Goal: Task Accomplishment & Management: Complete application form

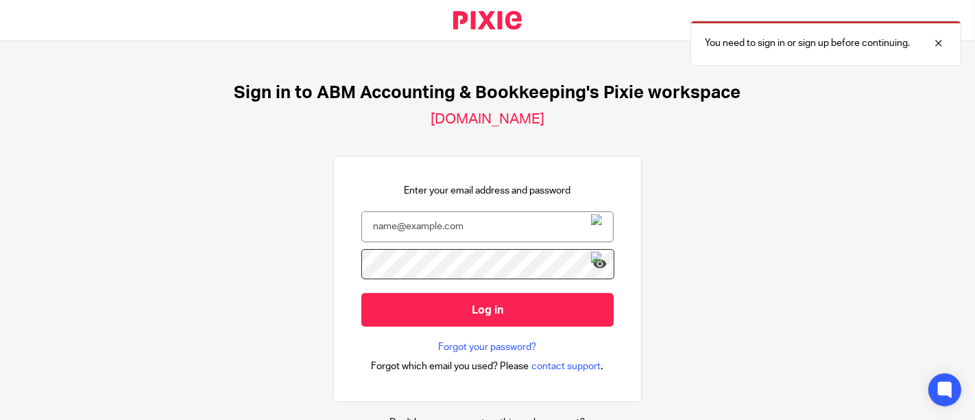
click at [591, 226] on img at bounding box center [596, 226] width 11 height 25
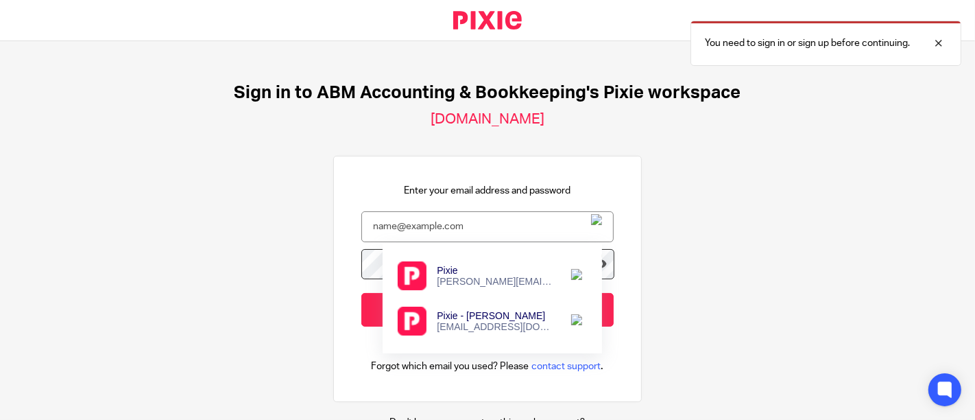
click at [473, 324] on div "[EMAIL_ADDRESS][DOMAIN_NAME]" at bounding box center [496, 326] width 119 height 11
type input "[EMAIL_ADDRESS][DOMAIN_NAME]"
click at [698, 263] on div "Sign in to ABM Accounting & Bookkeeping's Pixie workspace accountingabm.usepixi…" at bounding box center [487, 230] width 975 height 379
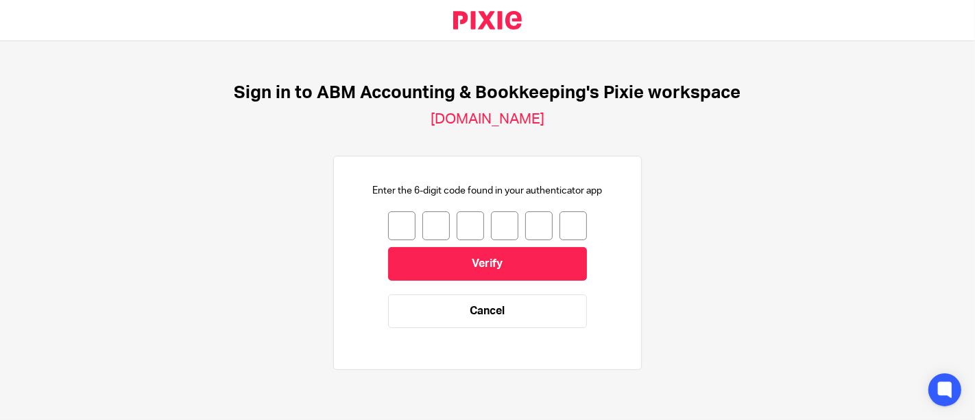
click at [388, 219] on input "number" at bounding box center [401, 225] width 27 height 29
type input "3"
type input "8"
type input "3"
type input "8"
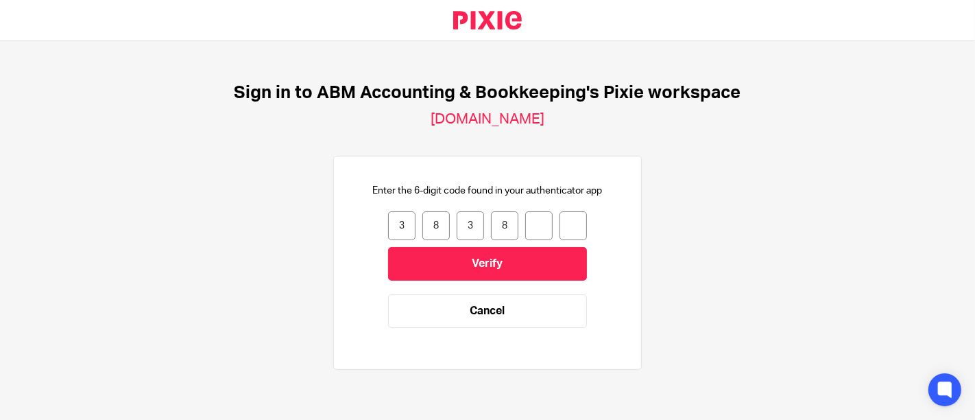
type input "3"
type input "4"
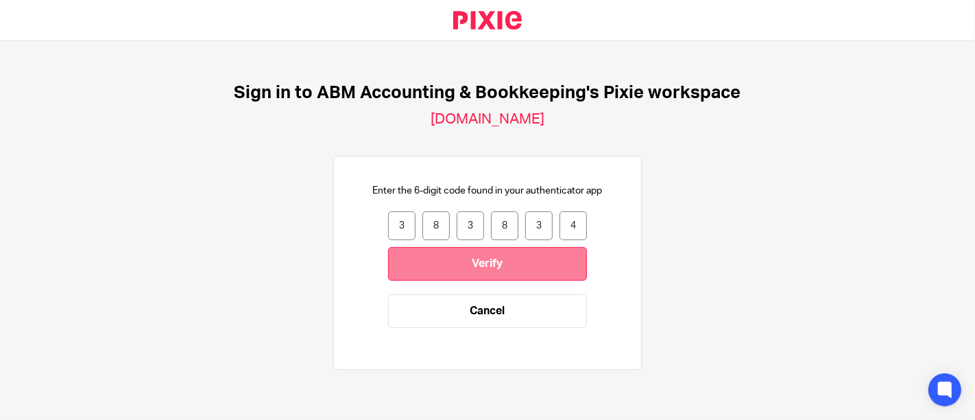
click at [496, 254] on input "Verify" at bounding box center [487, 264] width 199 height 34
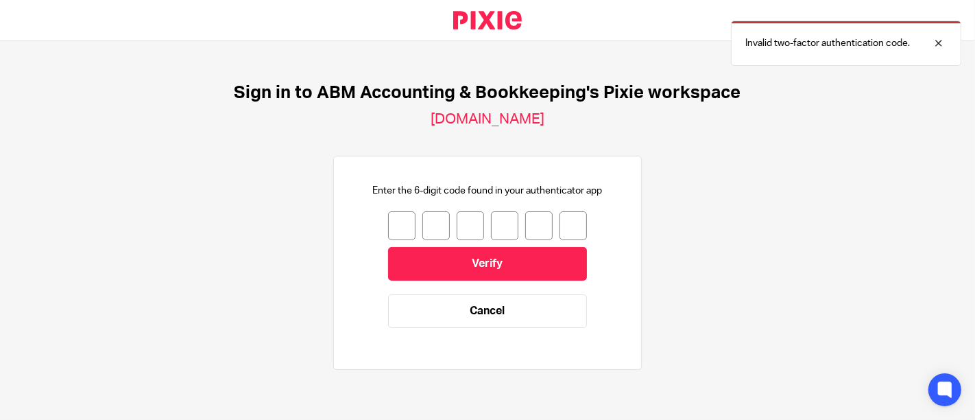
click at [394, 230] on input "number" at bounding box center [401, 225] width 27 height 29
type input "3"
type input "8"
type input "3"
type input "8"
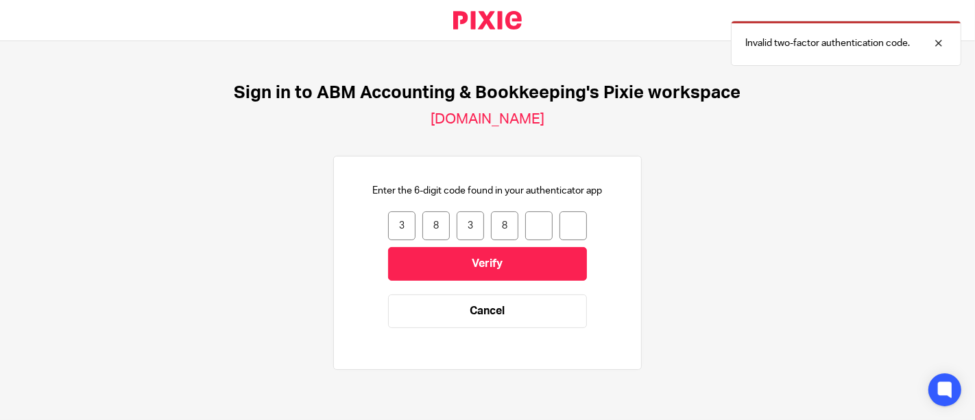
type input "3"
type input "4"
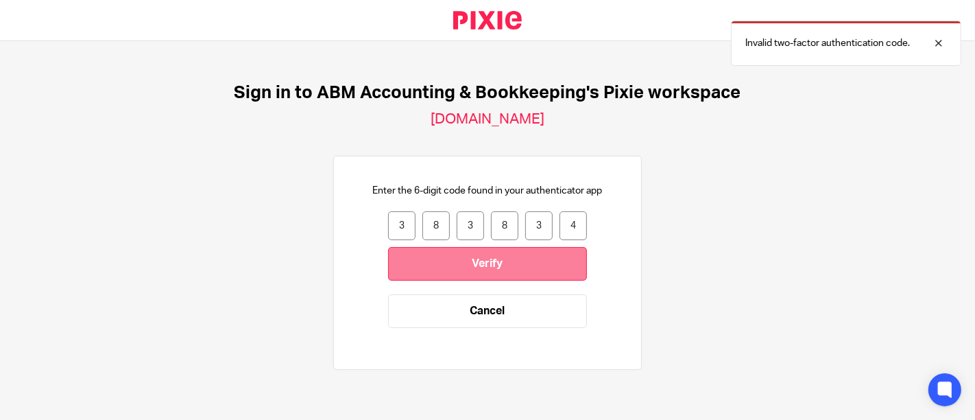
click at [452, 264] on input "Verify" at bounding box center [487, 264] width 199 height 34
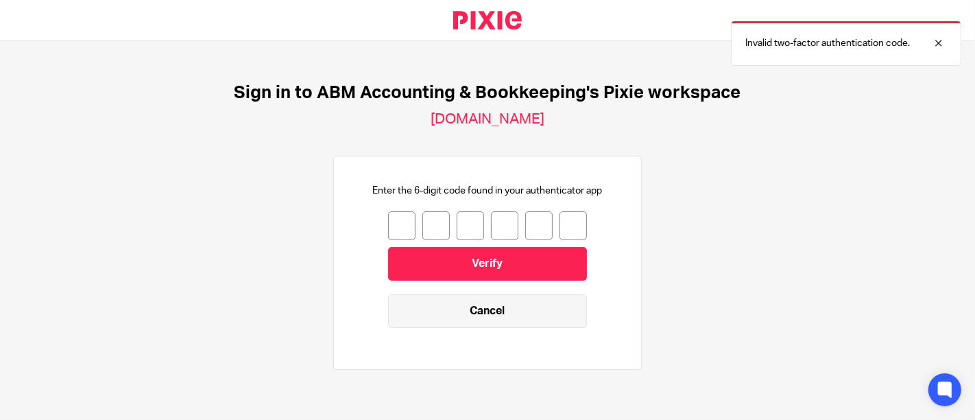
click at [488, 315] on link "Cancel" at bounding box center [487, 311] width 199 height 34
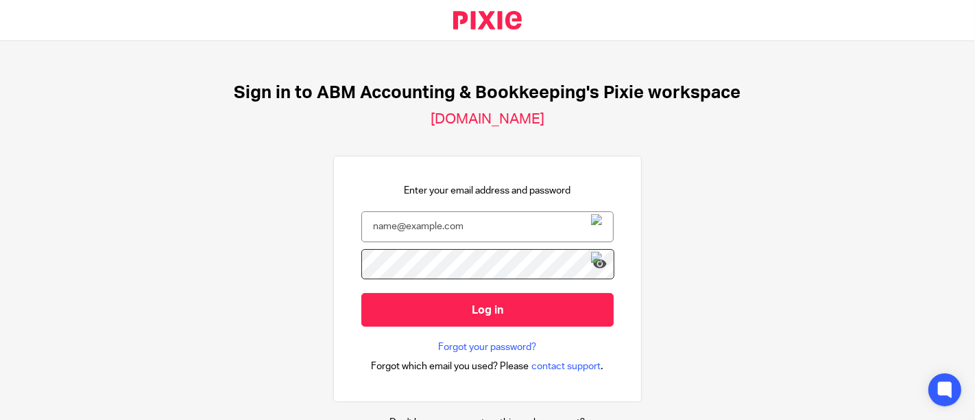
click at [592, 222] on img at bounding box center [596, 226] width 11 height 25
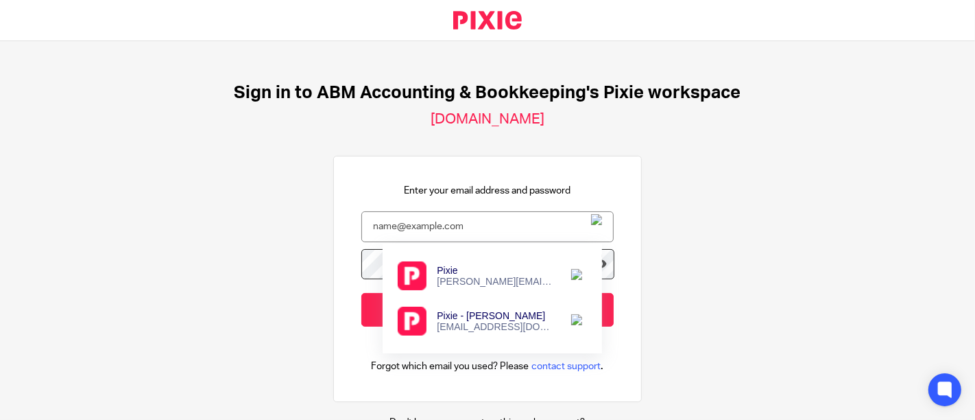
click at [481, 323] on div "[EMAIL_ADDRESS][DOMAIN_NAME]" at bounding box center [496, 326] width 119 height 11
type input "[EMAIL_ADDRESS][DOMAIN_NAME]"
click at [697, 270] on div "Sign in to ABM Accounting & Bookkeeping's Pixie workspace [DOMAIN_NAME] Enter y…" at bounding box center [487, 230] width 975 height 379
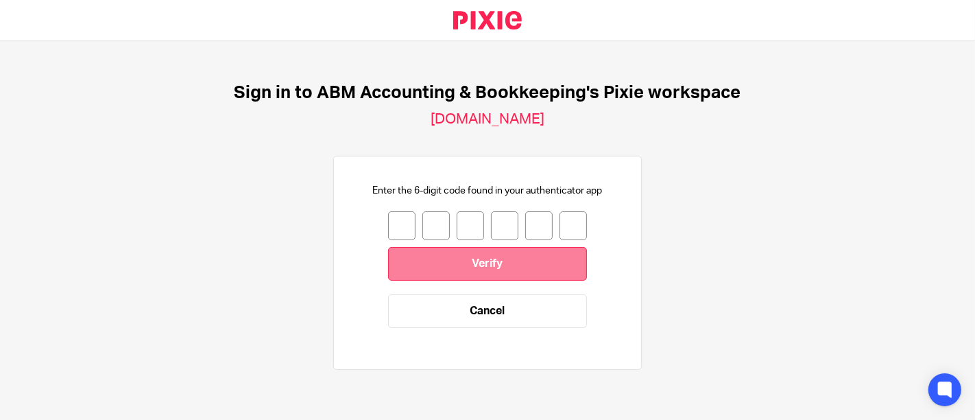
scroll to position [3, 0]
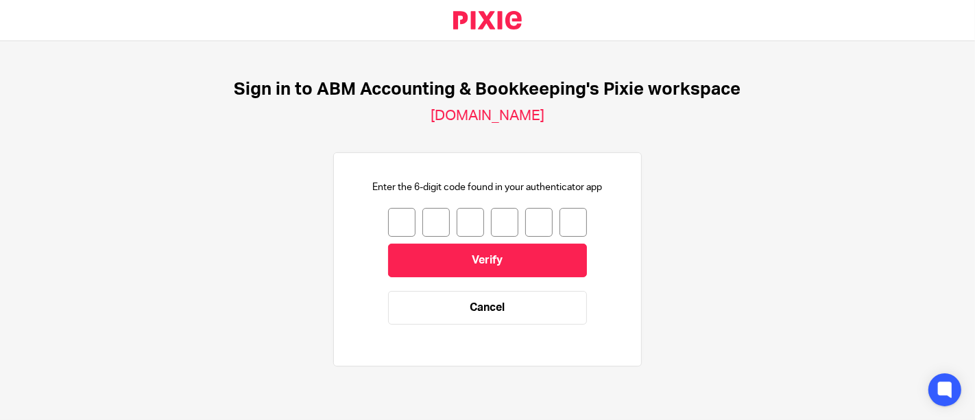
click at [391, 220] on input "number" at bounding box center [401, 222] width 27 height 29
click at [388, 219] on input "number" at bounding box center [401, 222] width 27 height 29
type input "2"
type input "0"
type input "9"
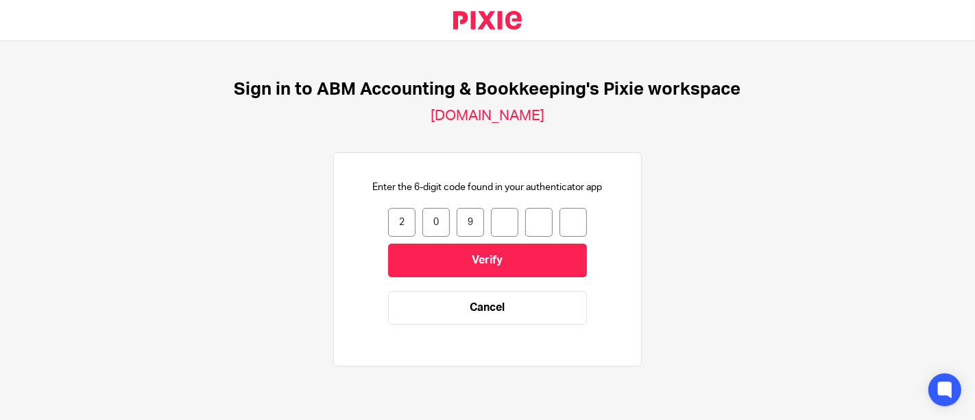
type input "8"
type input "4"
type input "3"
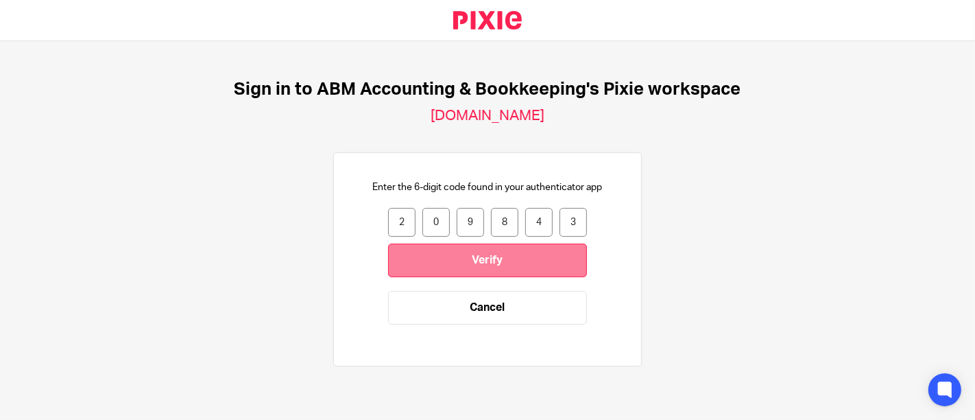
click at [497, 269] on input "Verify" at bounding box center [487, 260] width 199 height 34
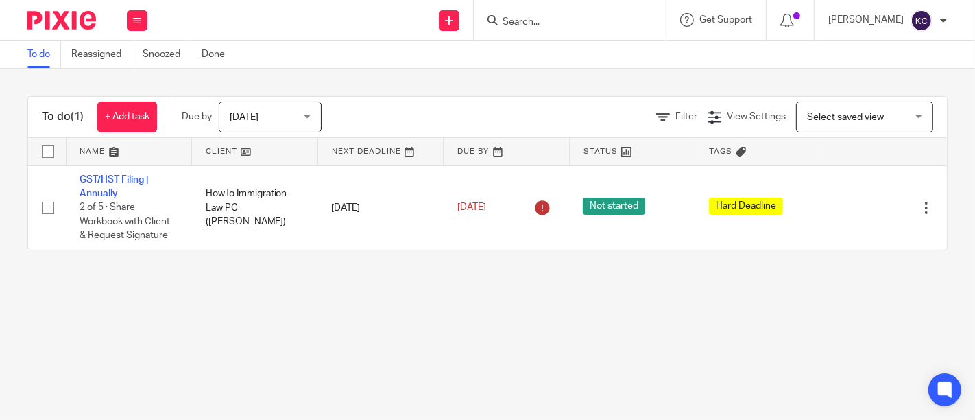
click at [548, 30] on div at bounding box center [570, 20] width 192 height 40
click at [534, 23] on input "Search" at bounding box center [562, 22] width 123 height 12
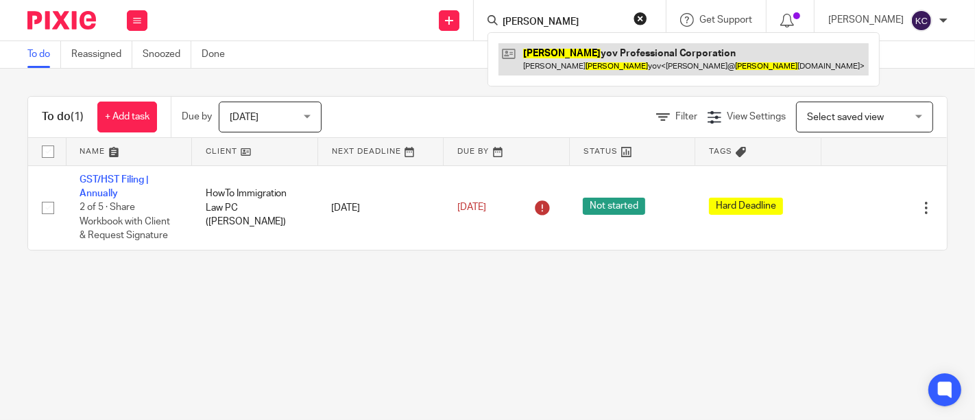
type input "kisel"
click at [580, 59] on link at bounding box center [684, 59] width 370 height 32
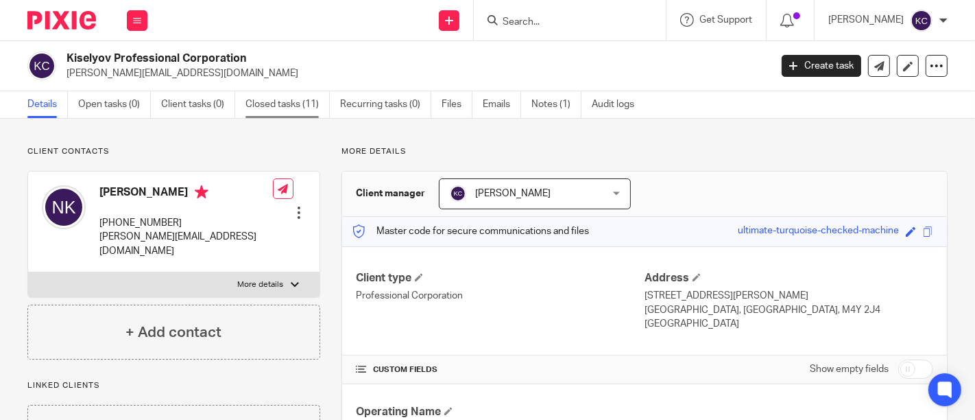
click at [276, 106] on link "Closed tasks (11)" at bounding box center [288, 104] width 84 height 27
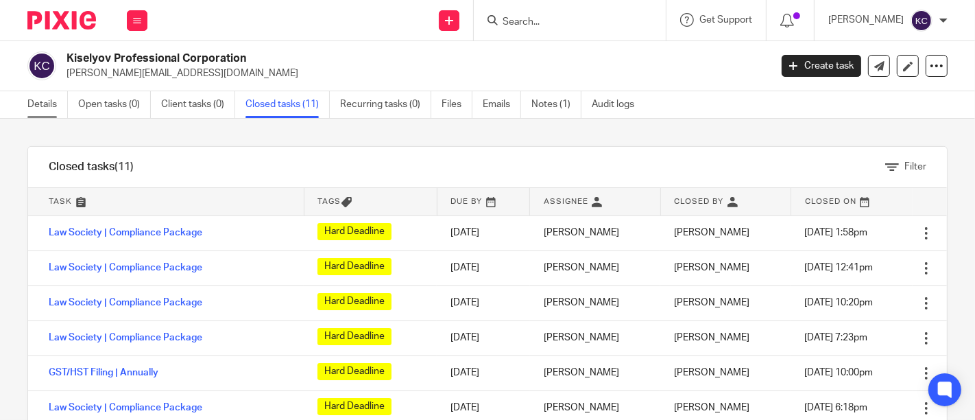
click at [55, 105] on link "Details" at bounding box center [47, 104] width 40 height 27
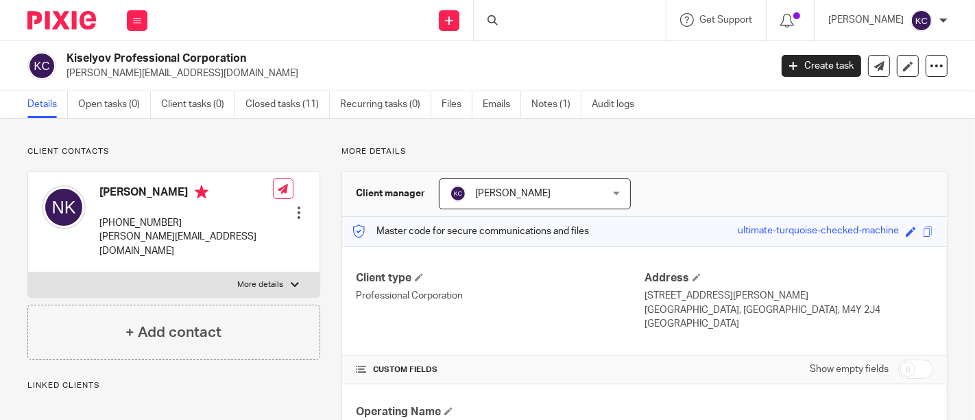
click at [117, 103] on link "Open tasks (0)" at bounding box center [114, 104] width 73 height 27
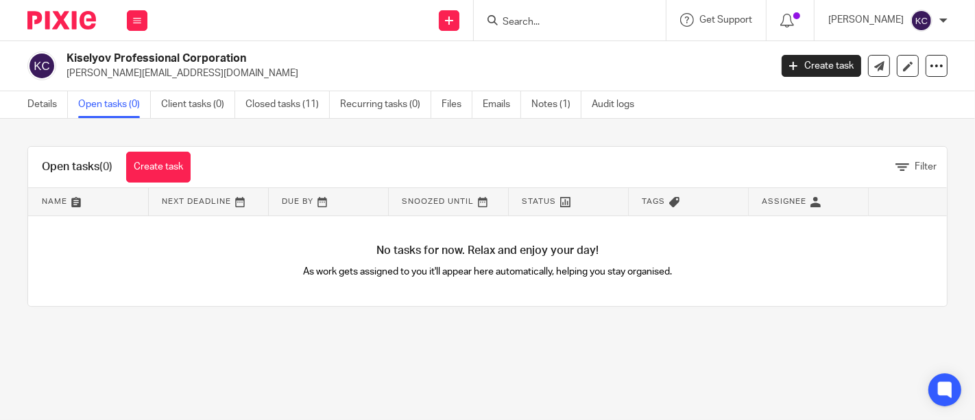
click at [160, 148] on div "Open tasks (0) Create task" at bounding box center [116, 167] width 176 height 40
click at [161, 150] on div "Open tasks (0) Create task" at bounding box center [116, 167] width 176 height 40
click at [169, 163] on link "Create task" at bounding box center [158, 167] width 64 height 31
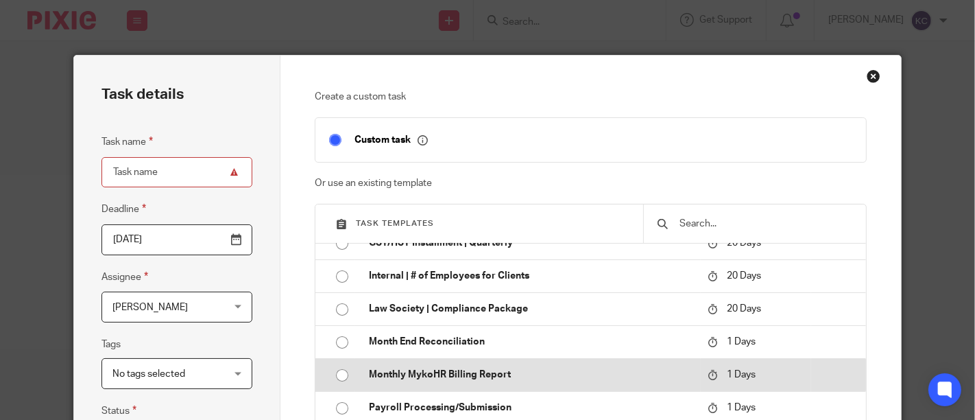
scroll to position [304, 0]
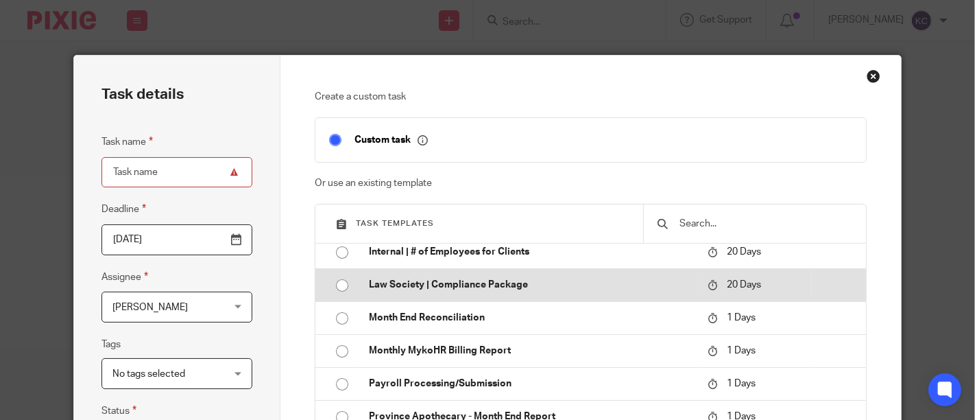
click at [339, 291] on input "radio" at bounding box center [342, 285] width 26 height 26
type input "2025-10-14"
type input "Law Society | Compliance Package"
checkbox input "false"
radio input "false"
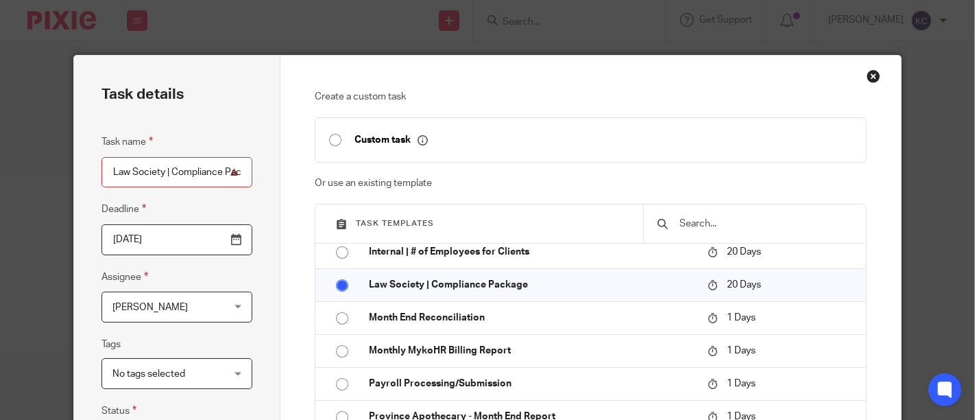
click at [229, 243] on input "2025-10-14" at bounding box center [177, 239] width 152 height 31
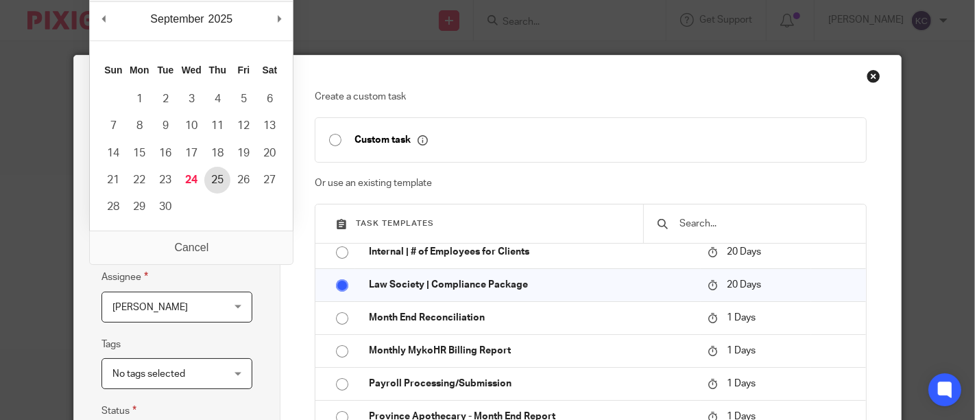
type input "2025-09-25"
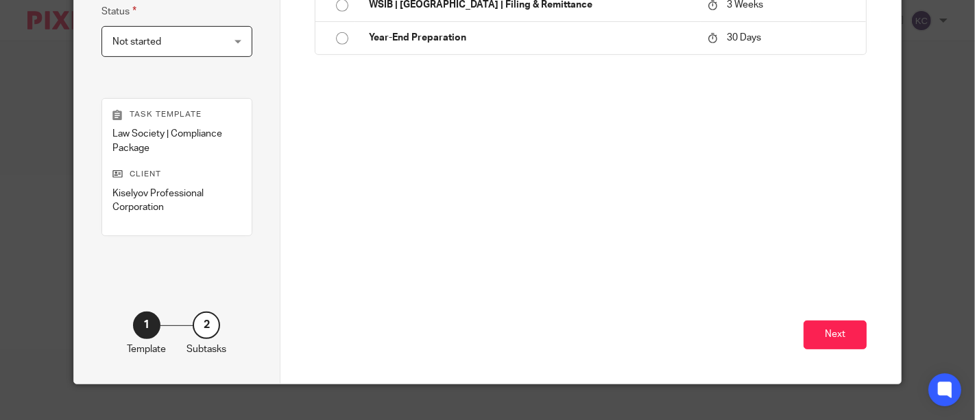
scroll to position [417, 0]
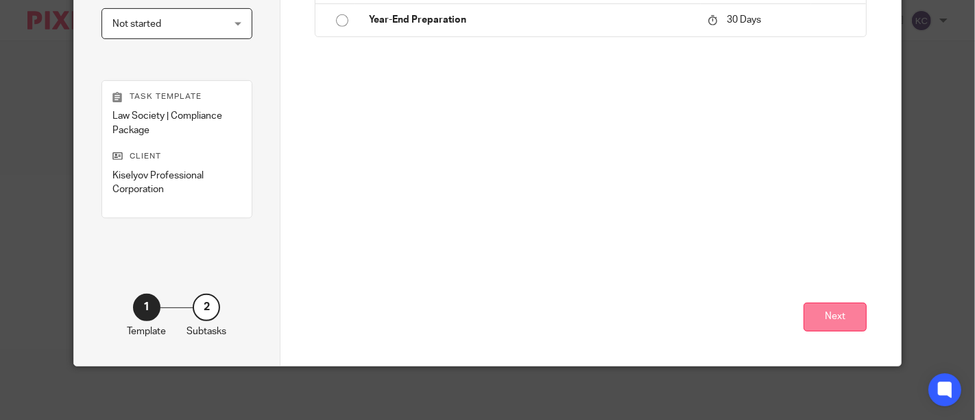
click at [835, 322] on button "Next" at bounding box center [835, 316] width 63 height 29
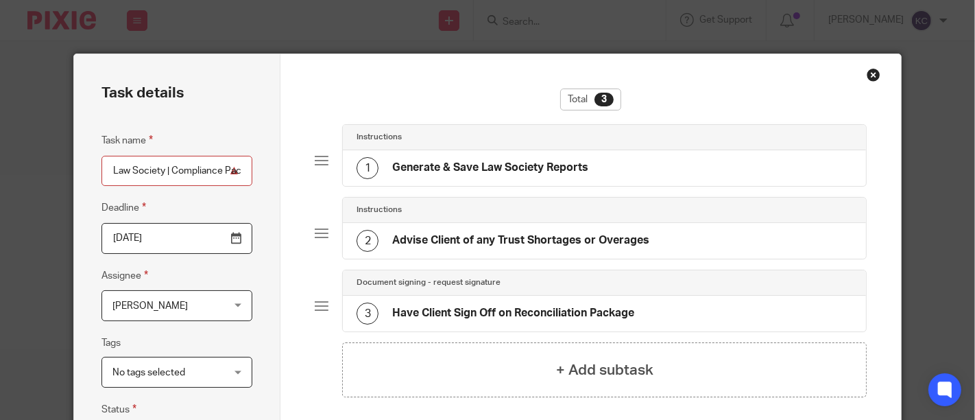
scroll to position [0, 0]
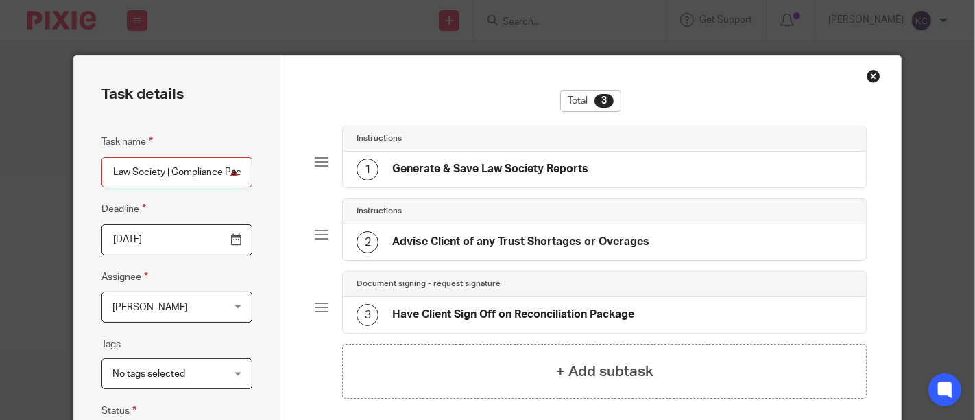
click at [206, 175] on input "Law Society | Compliance Package" at bounding box center [177, 172] width 152 height 31
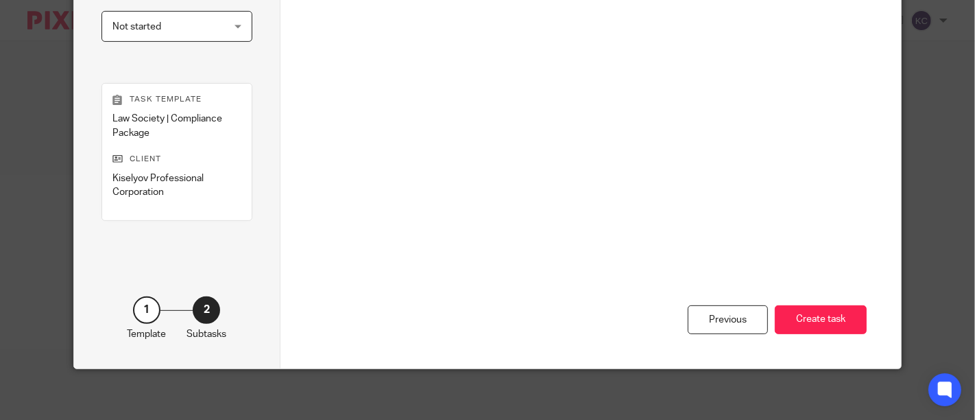
scroll to position [417, 0]
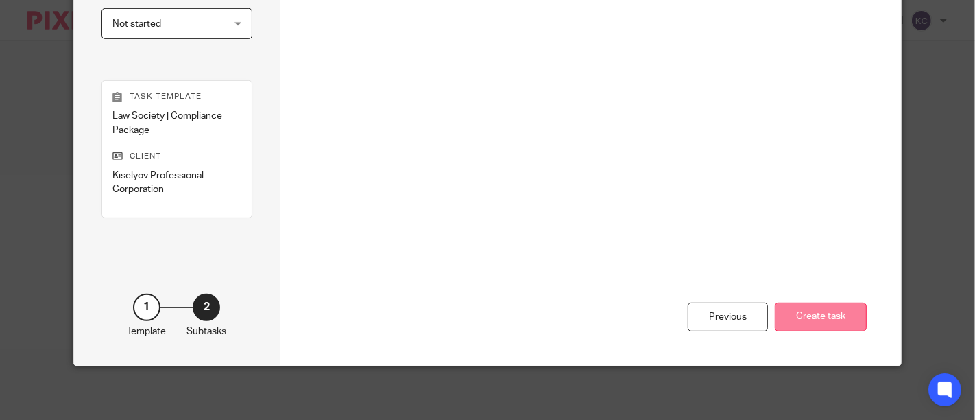
click at [830, 310] on button "Create task" at bounding box center [821, 316] width 92 height 29
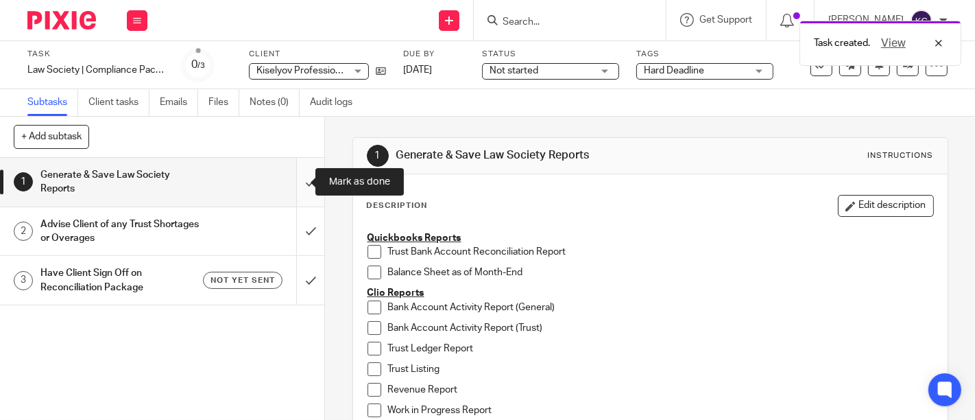
click at [294, 178] on input "submit" at bounding box center [162, 182] width 324 height 49
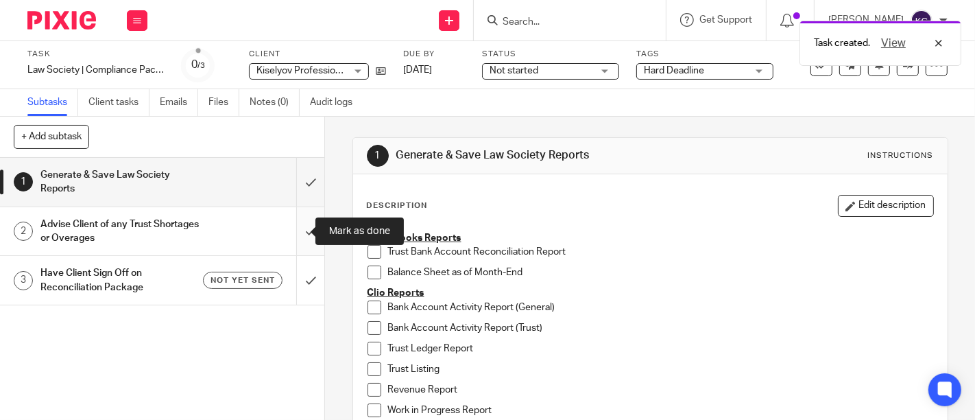
click at [298, 230] on input "submit" at bounding box center [162, 231] width 324 height 49
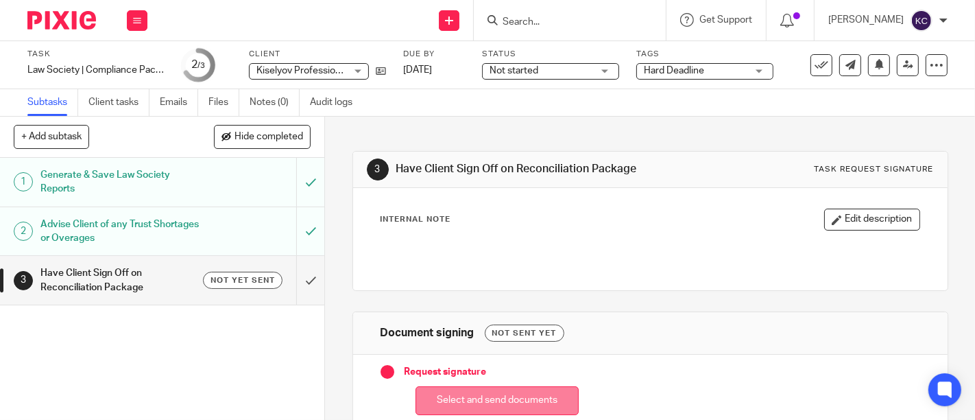
click at [516, 393] on button "Select and send documents" at bounding box center [497, 400] width 163 height 29
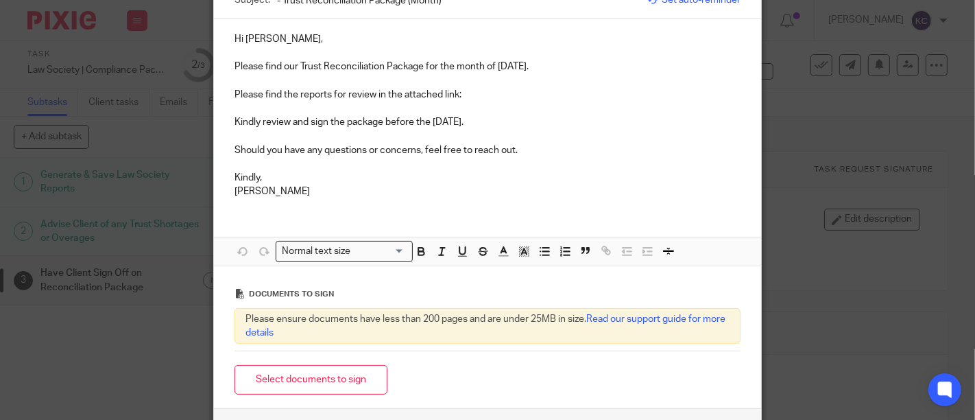
scroll to position [261, 0]
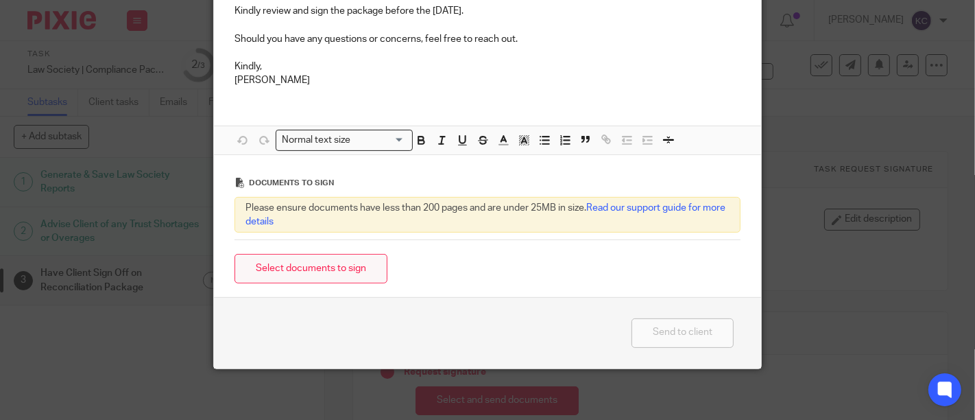
click at [311, 259] on button "Select documents to sign" at bounding box center [311, 268] width 153 height 29
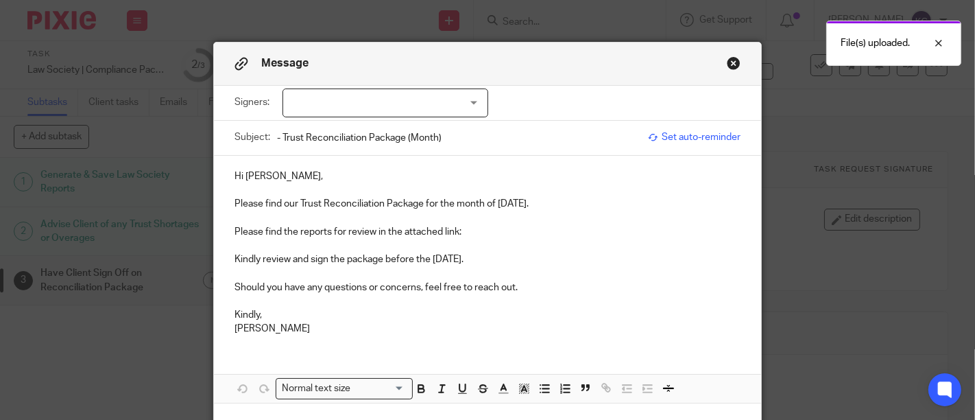
scroll to position [0, 0]
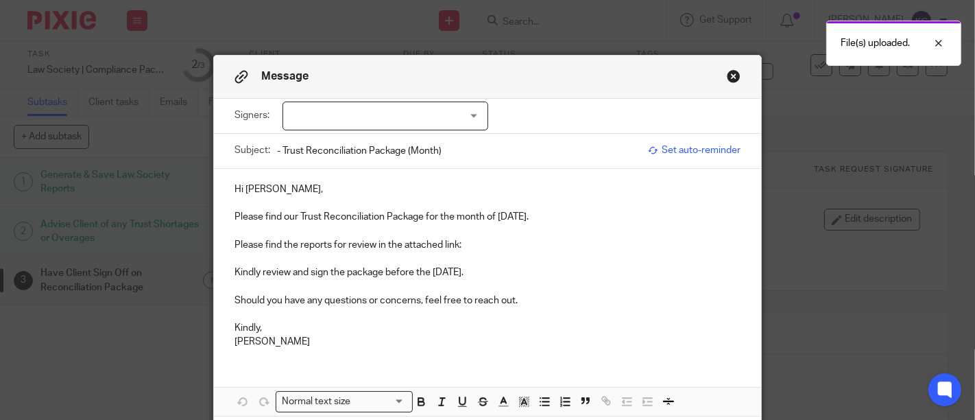
click at [345, 106] on div at bounding box center [386, 115] width 206 height 29
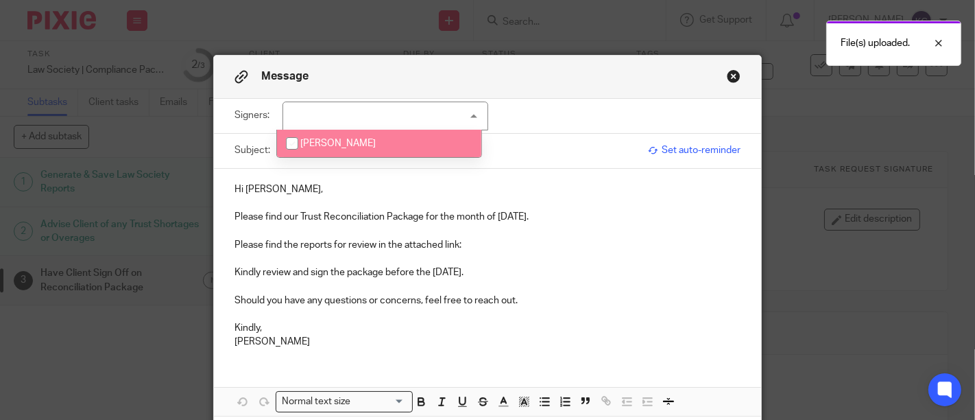
click at [358, 142] on span "Nicole Kiselyov" at bounding box center [337, 144] width 75 height 10
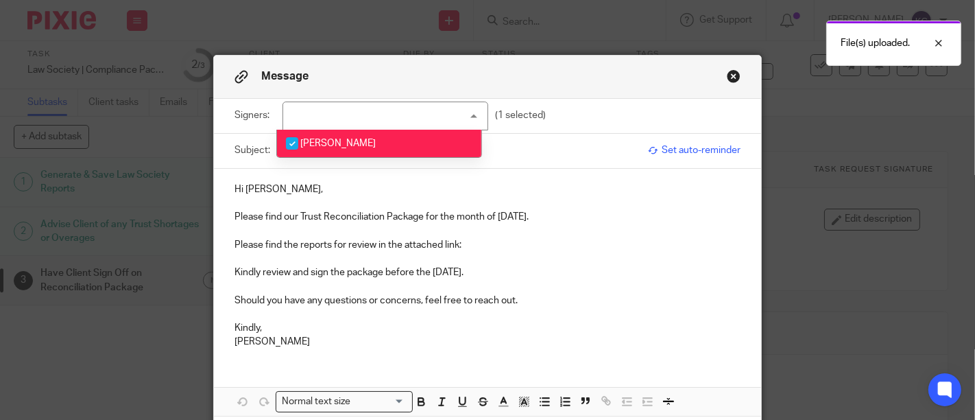
checkbox input "true"
click at [371, 208] on p at bounding box center [488, 203] width 506 height 14
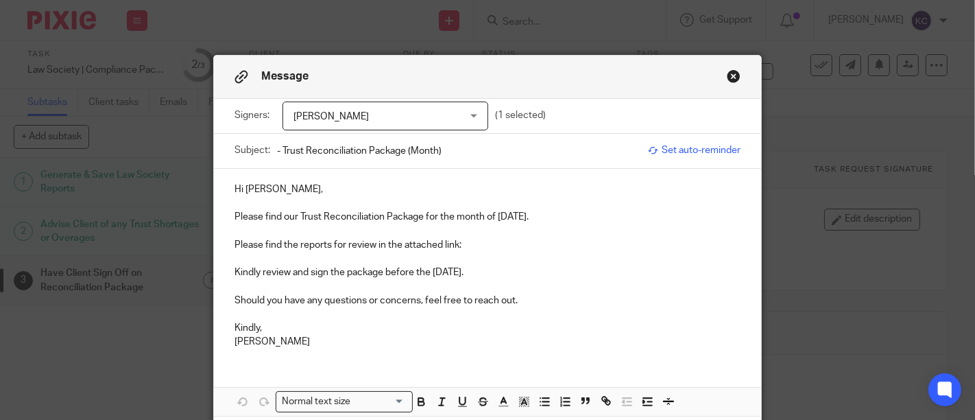
drag, startPoint x: 494, startPoint y: 215, endPoint x: 546, endPoint y: 220, distance: 52.4
click at [546, 220] on p "Please find our Trust Reconciliation Package for the month of August 2025." at bounding box center [488, 217] width 506 height 14
copy p "August 2025"
drag, startPoint x: 454, startPoint y: 146, endPoint x: 404, endPoint y: 158, distance: 51.4
click at [404, 158] on input "- Trust Reconciliation Package (Month)" at bounding box center [459, 150] width 364 height 31
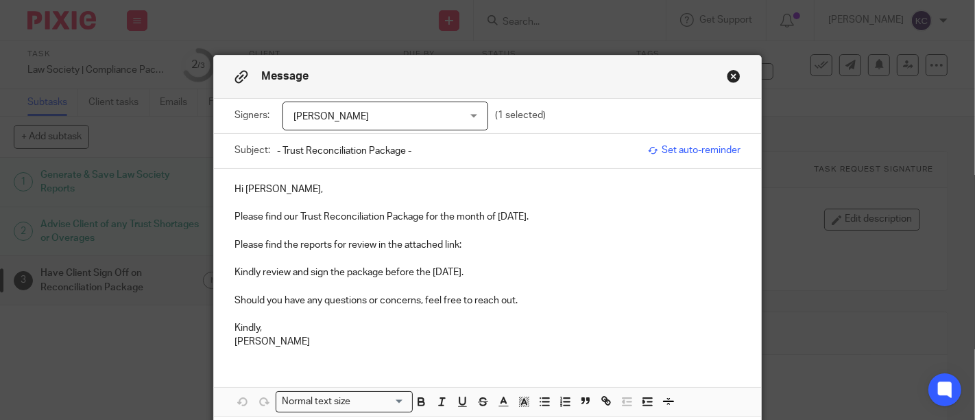
paste input "August 2025"
click at [277, 151] on input "- Trust Reconciliation Package - August 2025" at bounding box center [459, 150] width 364 height 31
click at [277, 150] on input "- Trust Reconciliation Package - August 2025" at bounding box center [459, 150] width 364 height 31
paste input "Kiselyov PC"
type input "Kiselyov PC - Trust Reconciliation Package - August 2025"
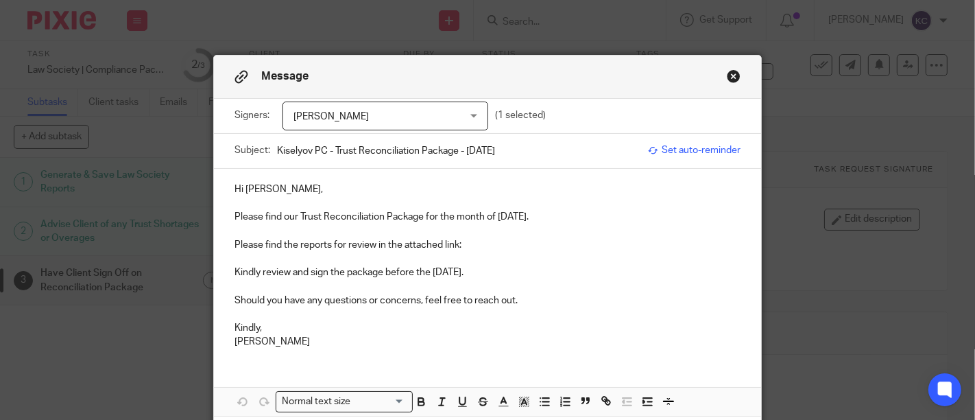
click at [474, 246] on p "Please find the reports for review in the attached link:" at bounding box center [488, 245] width 506 height 14
click at [479, 246] on p "Please find the reports for review in the attached link:" at bounding box center [488, 245] width 506 height 14
click at [586, 286] on p at bounding box center [488, 286] width 506 height 14
click at [486, 243] on link "08 - August" at bounding box center [486, 245] width 49 height 10
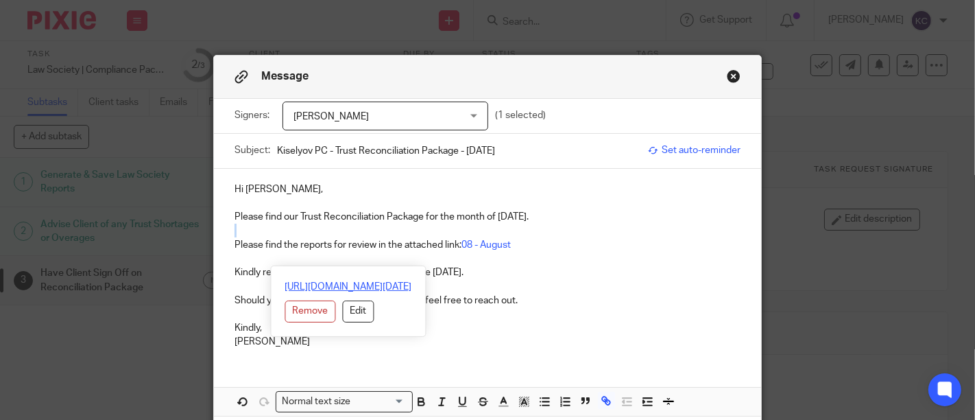
click at [412, 287] on link "https://abmaccounting.sharepoint.com/:f:/r/Client%20Working%20List/Kiselyov%20P…" at bounding box center [348, 287] width 127 height 14
click at [654, 252] on p at bounding box center [488, 259] width 506 height 14
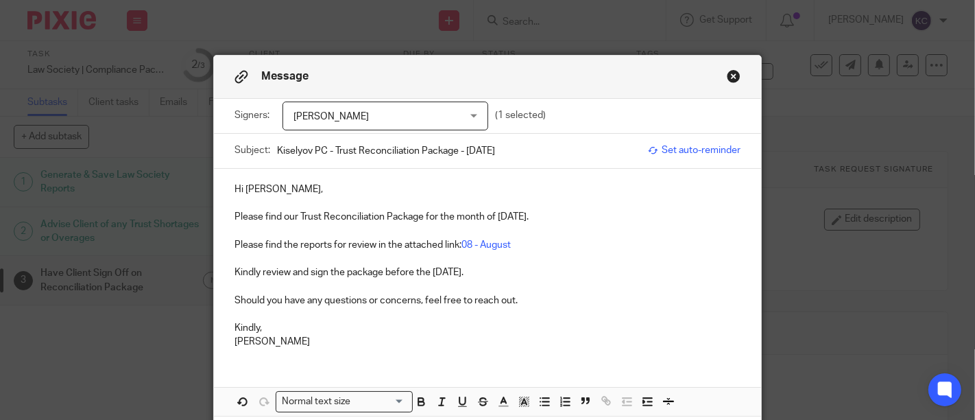
click at [611, 270] on p "Kindly review and sign the package before the 25th of September 2025." at bounding box center [488, 272] width 506 height 14
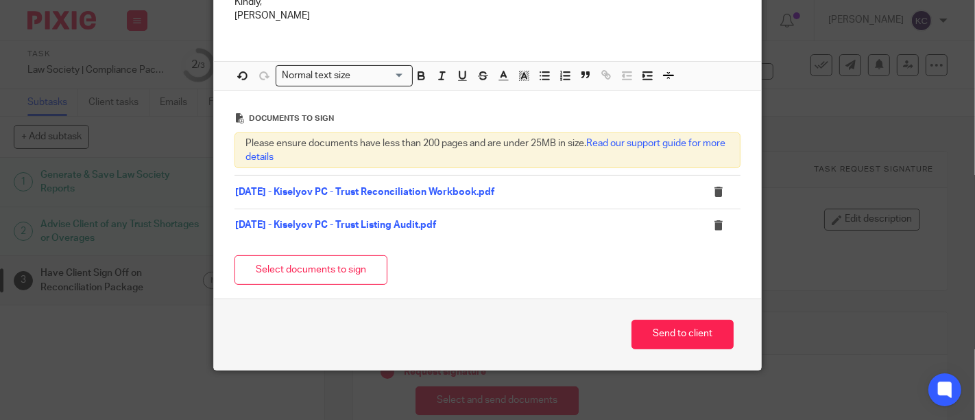
scroll to position [327, 0]
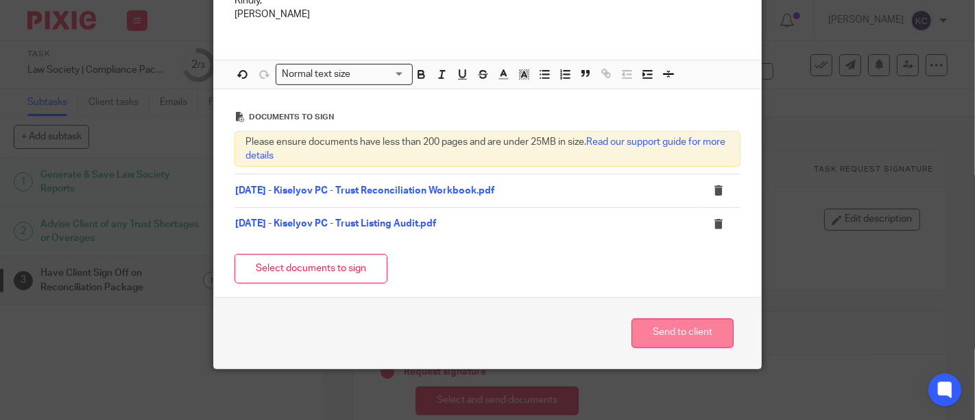
click at [668, 332] on button "Send to client" at bounding box center [683, 332] width 102 height 29
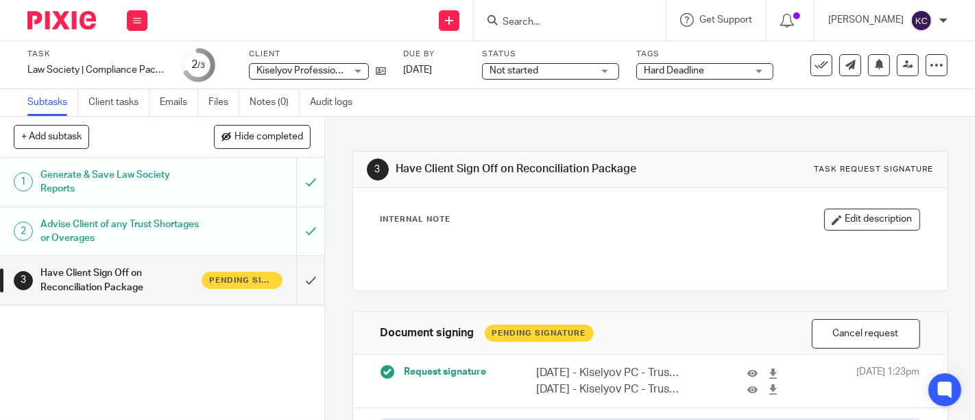
click at [927, 19] on img at bounding box center [922, 21] width 22 height 22
click at [879, 95] on span "Logout" at bounding box center [884, 96] width 31 height 10
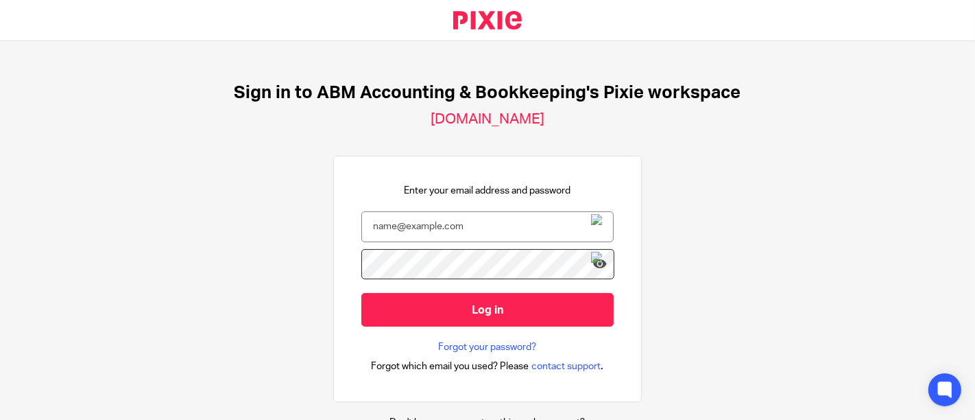
click at [593, 226] on img at bounding box center [596, 226] width 11 height 25
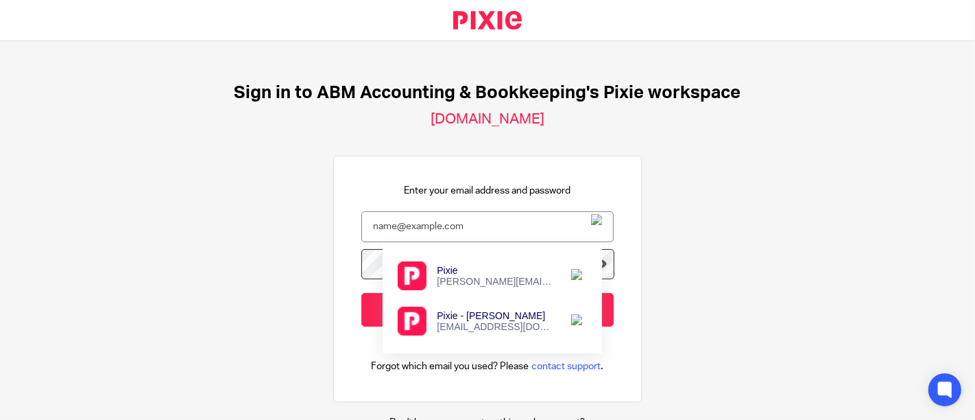
click at [505, 278] on div "[PERSON_NAME][EMAIL_ADDRESS][PERSON_NAME][DOMAIN_NAME]" at bounding box center [496, 281] width 119 height 11
type input "[PERSON_NAME][EMAIL_ADDRESS][PERSON_NAME][DOMAIN_NAME]"
click at [455, 286] on div "[PERSON_NAME][EMAIL_ADDRESS][PERSON_NAME][DOMAIN_NAME]" at bounding box center [496, 281] width 119 height 11
